Goal: Task Accomplishment & Management: Complete application form

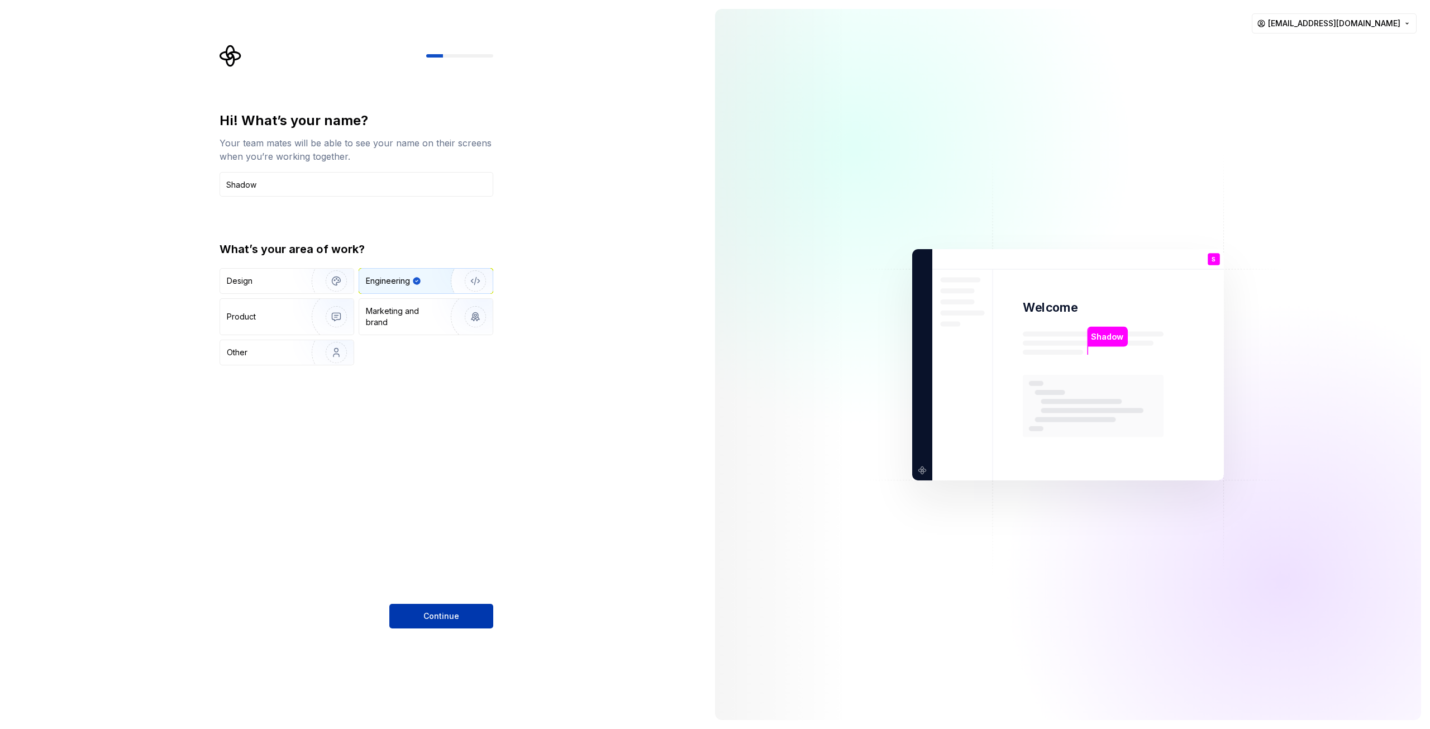
type input "Shadow"
click at [467, 610] on button "Continue" at bounding box center [441, 616] width 104 height 25
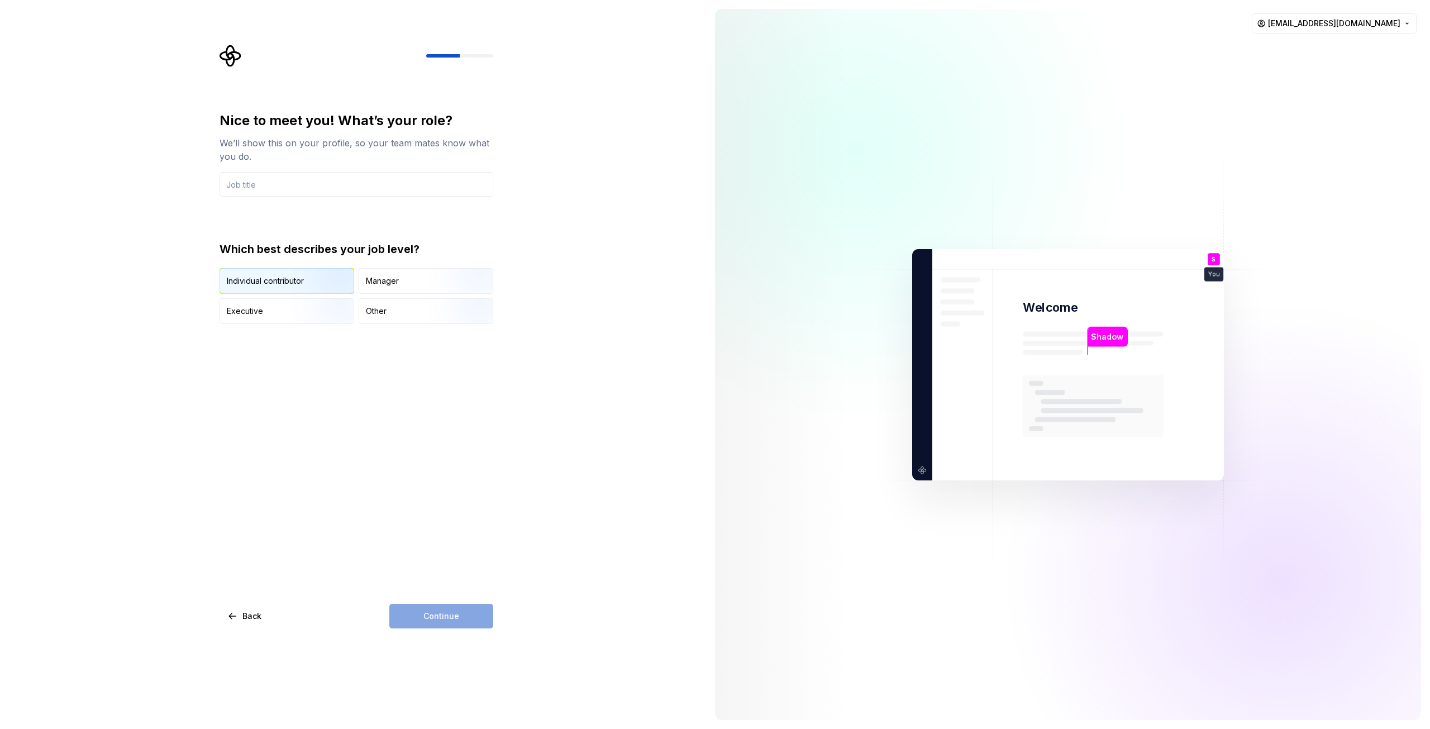
click at [275, 282] on div "Individual contributor" at bounding box center [265, 280] width 77 height 11
click at [454, 613] on div "Continue" at bounding box center [441, 616] width 104 height 25
click at [305, 180] on input "text" at bounding box center [357, 184] width 274 height 25
type input "Consultant"
click at [449, 613] on span "Continue" at bounding box center [441, 615] width 36 height 11
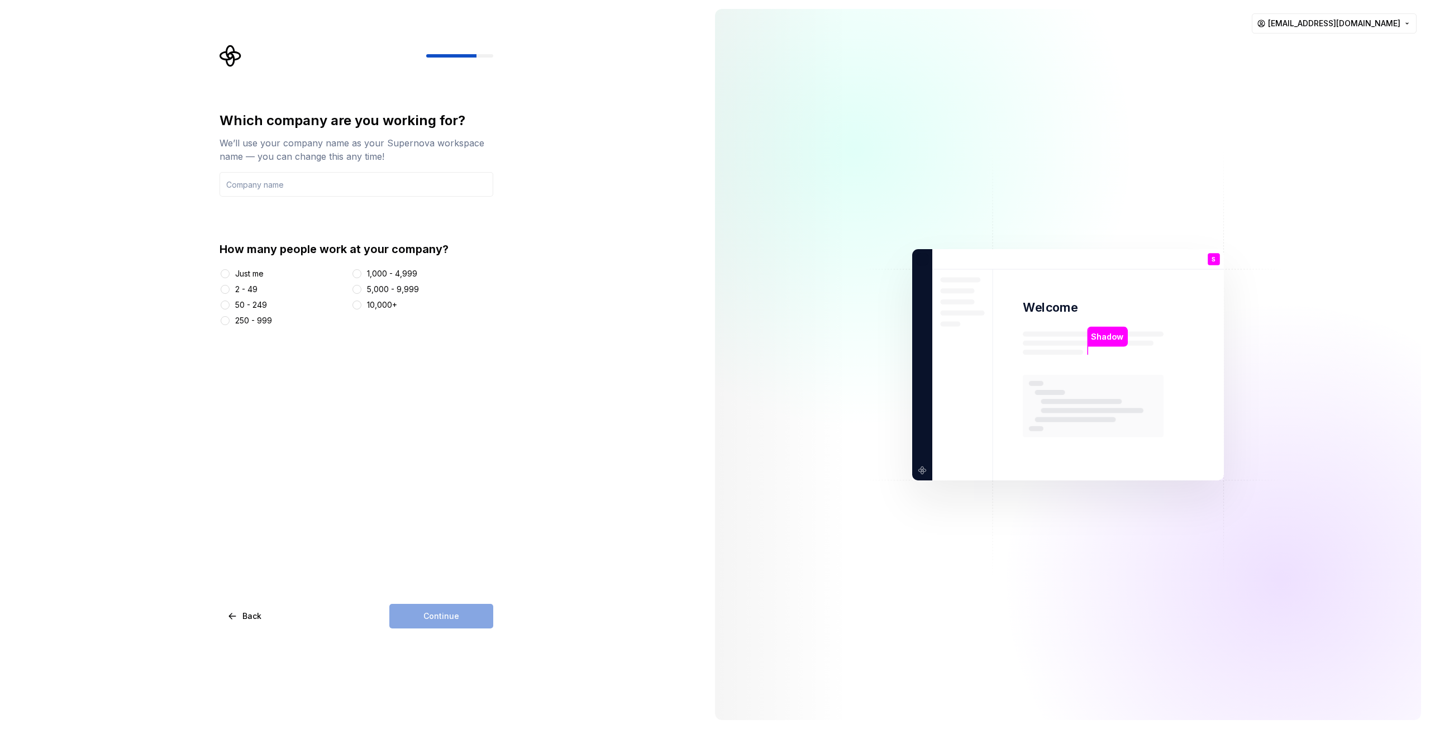
click at [258, 270] on div "Just me" at bounding box center [249, 273] width 28 height 11
click at [230, 270] on button "Just me" at bounding box center [225, 273] width 9 height 9
click at [303, 183] on input "text" at bounding box center [357, 184] width 274 height 25
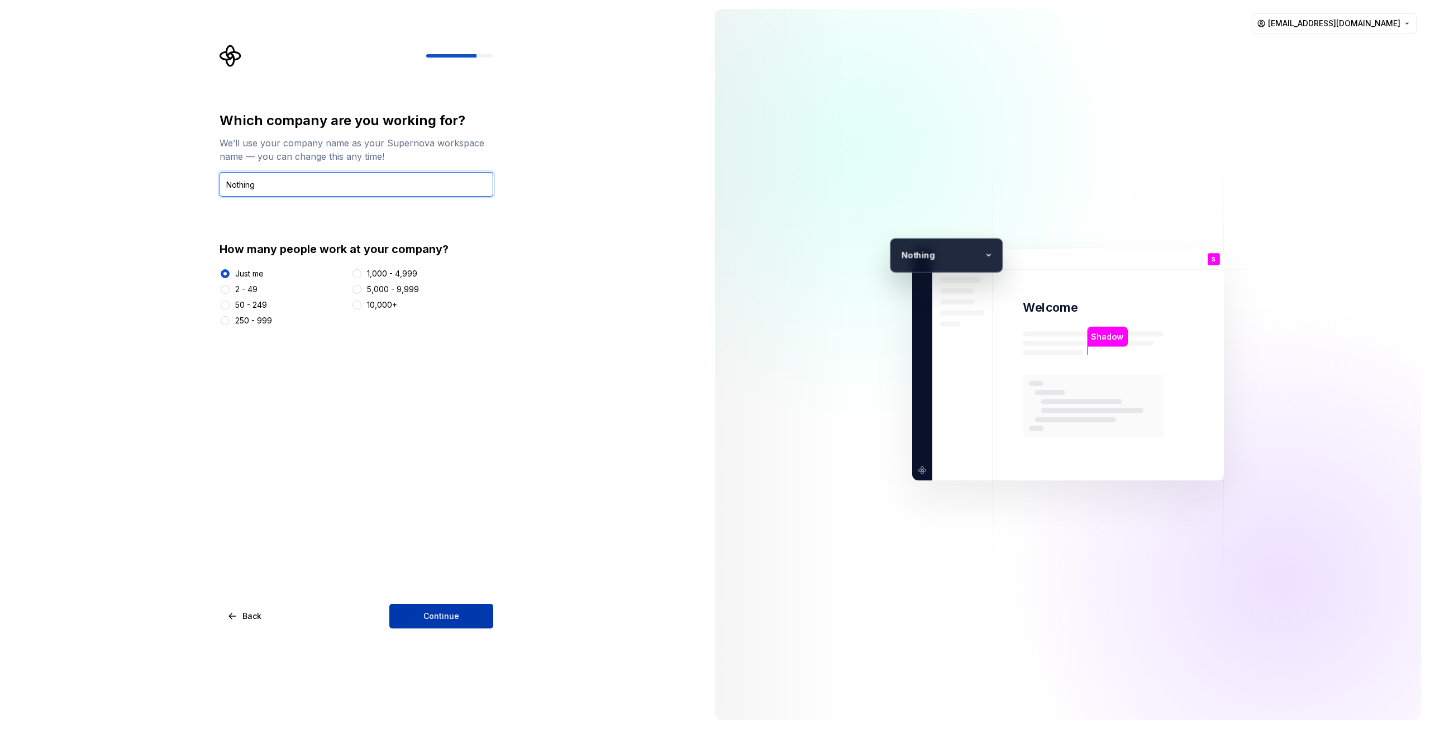
type input "Nothing"
click at [447, 616] on span "Continue" at bounding box center [441, 615] width 36 height 11
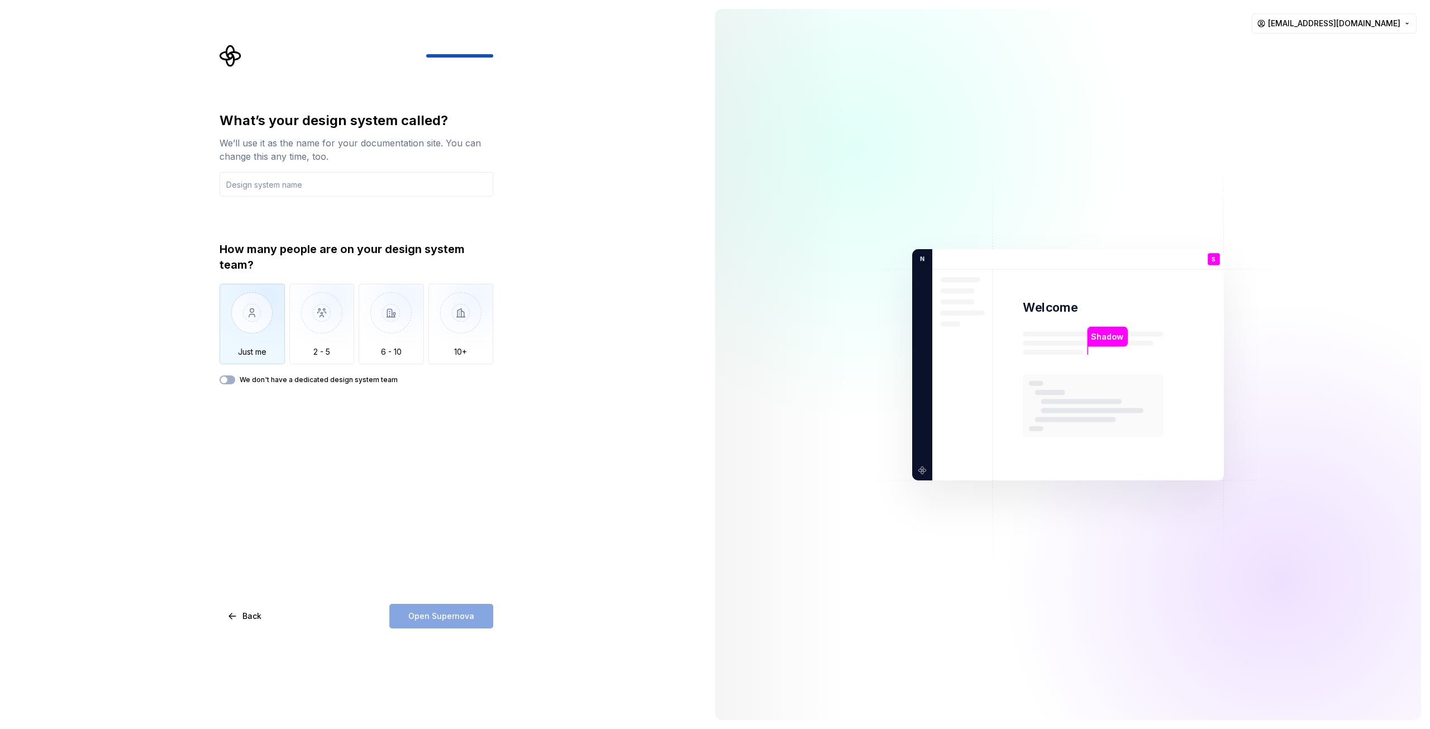
click at [250, 288] on img "button" at bounding box center [252, 321] width 65 height 75
click at [432, 622] on div "Open Supernova" at bounding box center [441, 616] width 104 height 25
click at [335, 188] on input "text" at bounding box center [357, 184] width 274 height 25
click at [246, 185] on input "AIStudy" at bounding box center [357, 184] width 274 height 25
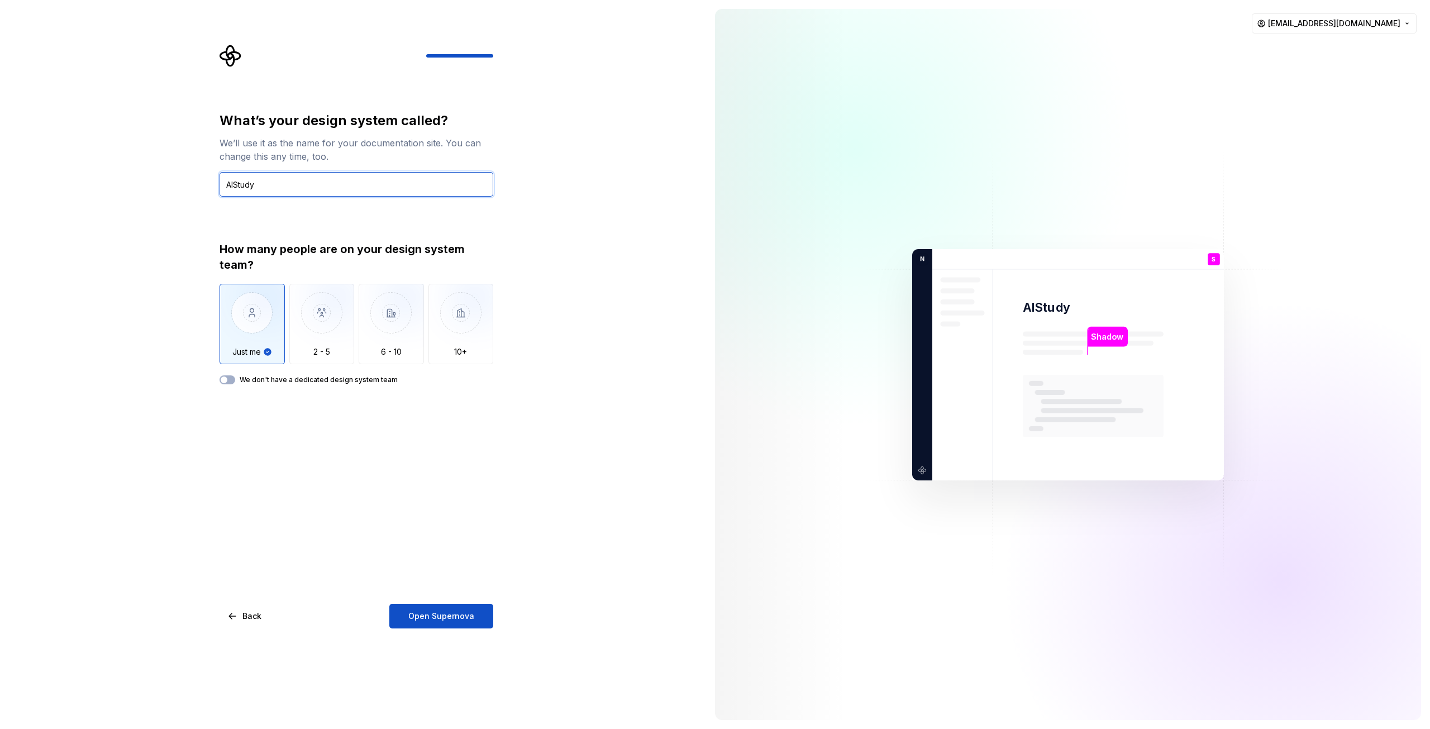
click at [261, 189] on input "AIStudy" at bounding box center [357, 184] width 274 height 25
drag, startPoint x: 261, startPoint y: 189, endPoint x: 234, endPoint y: 187, distance: 26.9
click at [234, 187] on input "AIStudy" at bounding box center [357, 184] width 274 height 25
click at [269, 187] on input "AICohort" at bounding box center [357, 184] width 274 height 25
drag, startPoint x: 259, startPoint y: 185, endPoint x: 233, endPoint y: 188, distance: 25.9
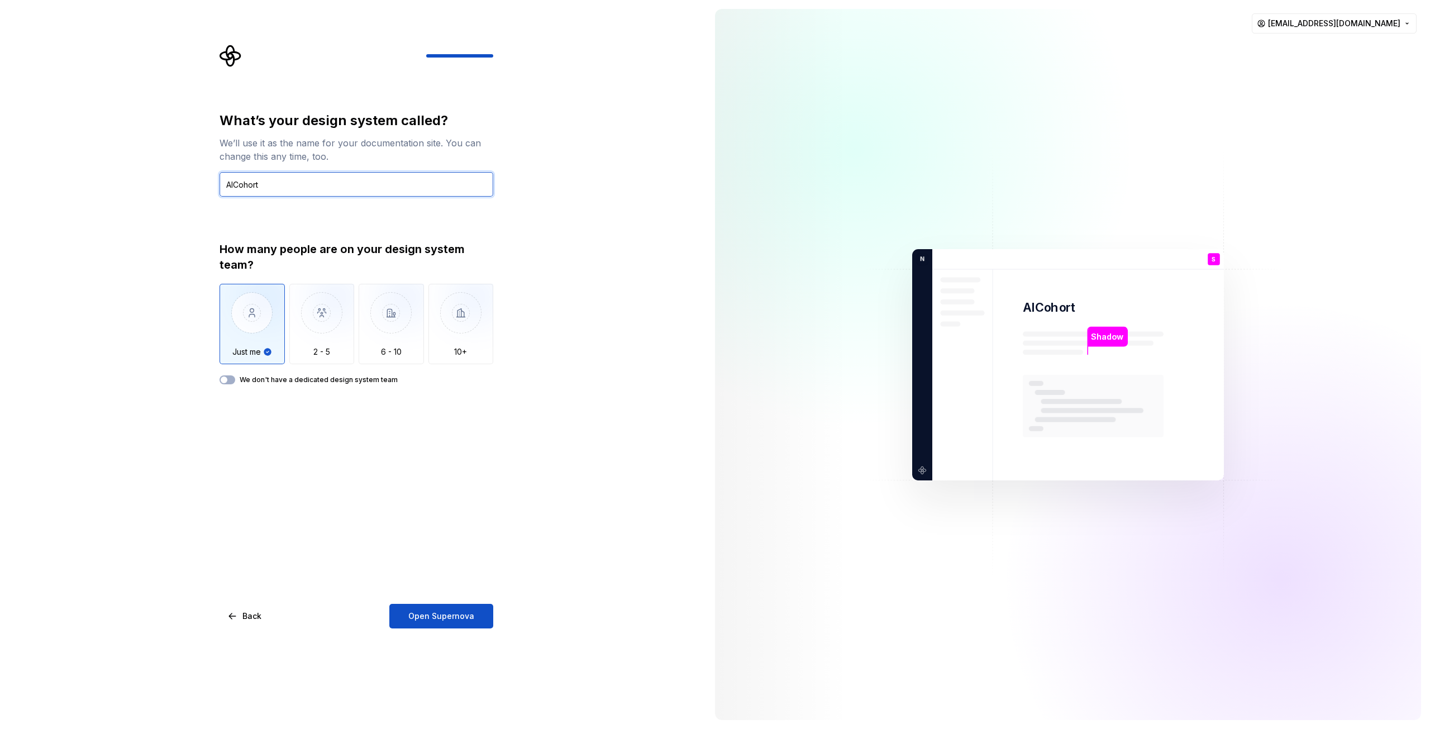
click at [233, 188] on input "AICohort" at bounding box center [357, 184] width 274 height 25
type input "AICohort"
click at [464, 619] on span "Open Supernova" at bounding box center [441, 615] width 66 height 11
